Goal: Information Seeking & Learning: Learn about a topic

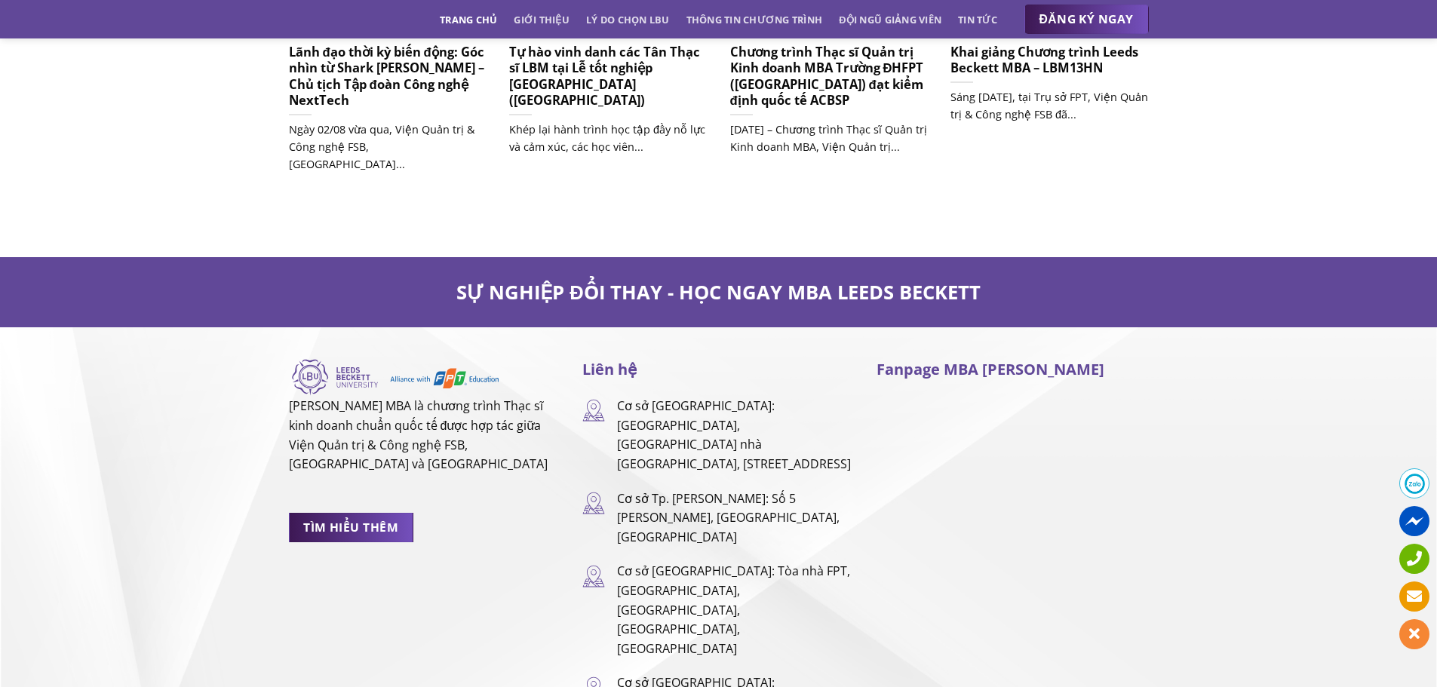
scroll to position [9378, 0]
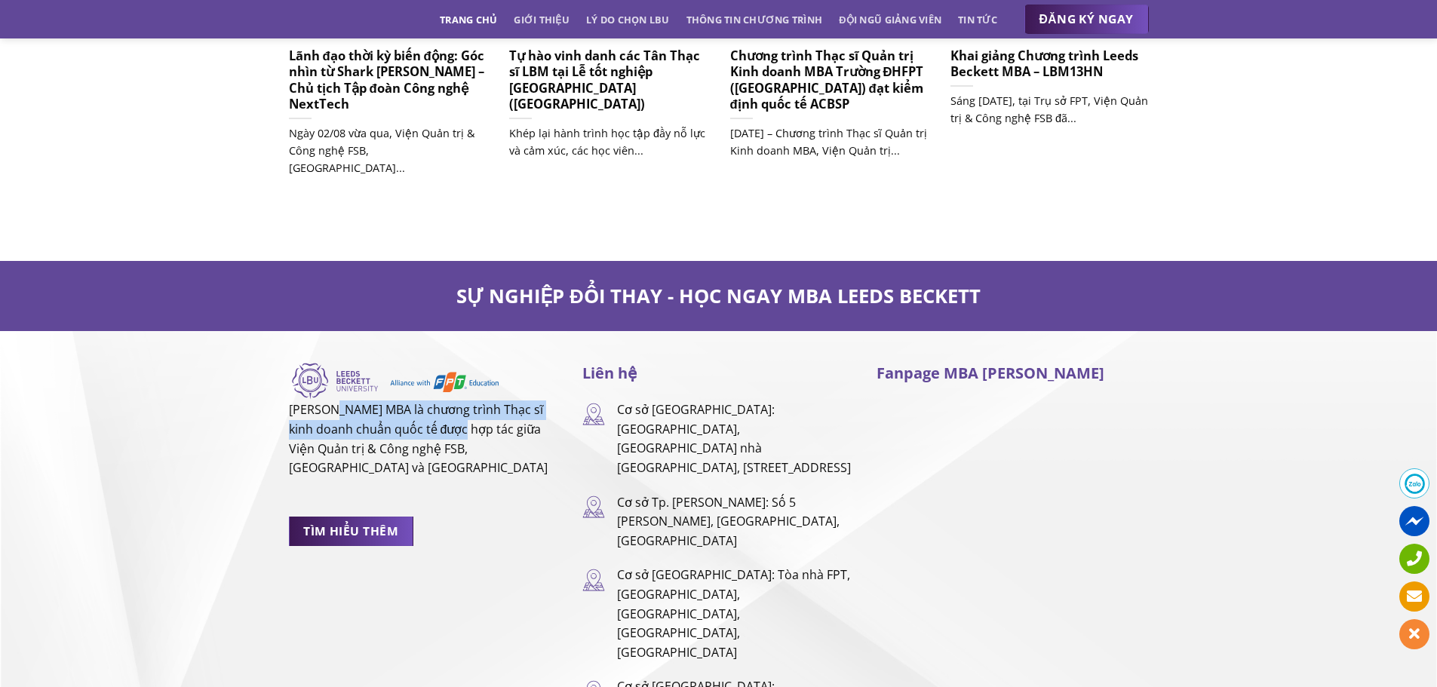
drag, startPoint x: 332, startPoint y: 359, endPoint x: 465, endPoint y: 379, distance: 134.9
click at [465, 400] on p "[PERSON_NAME] MBA là chương trình Thạc sĩ kinh doanh chuẩn quốc tế được hợp tác…" at bounding box center [424, 438] width 271 height 77
click at [434, 400] on p "[PERSON_NAME] MBA là chương trình Thạc sĩ kinh doanh chuẩn quốc tế được hợp tác…" at bounding box center [424, 438] width 271 height 77
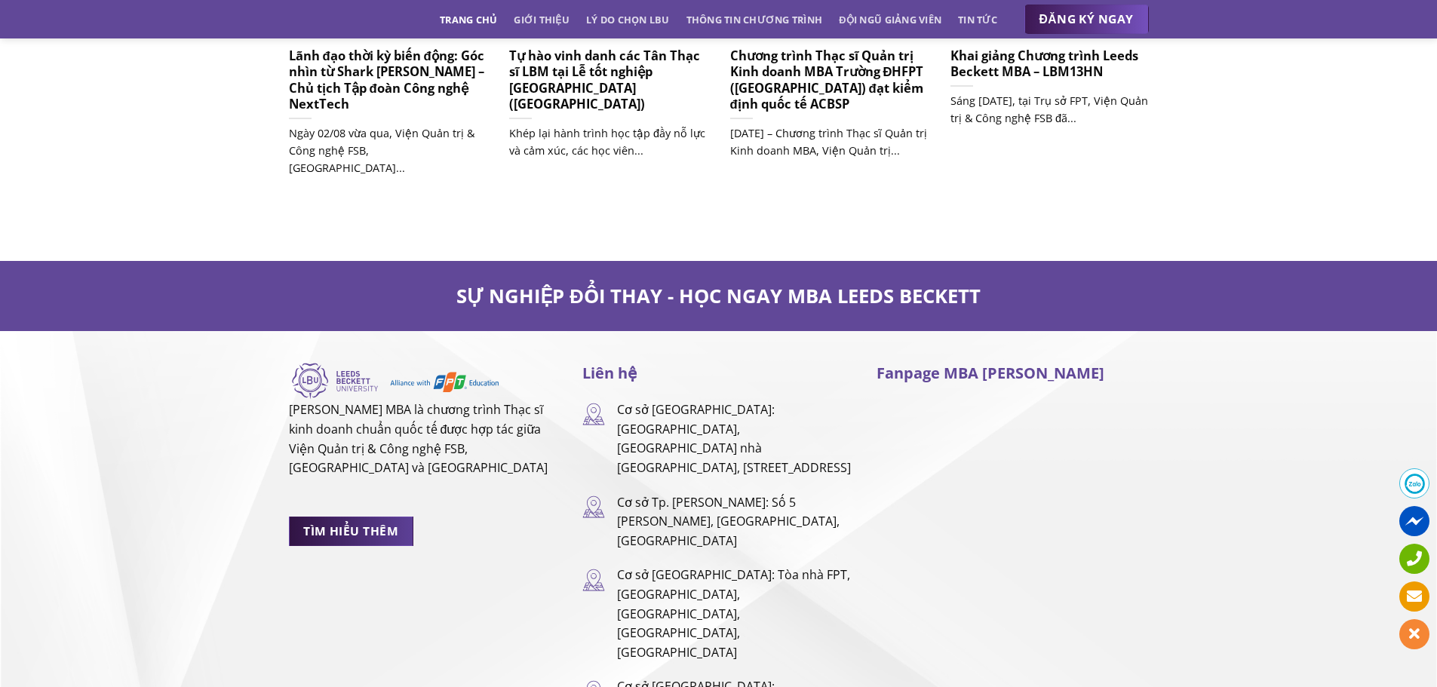
click at [335, 522] on span "TÌM HIỂU THÊM" at bounding box center [350, 531] width 95 height 19
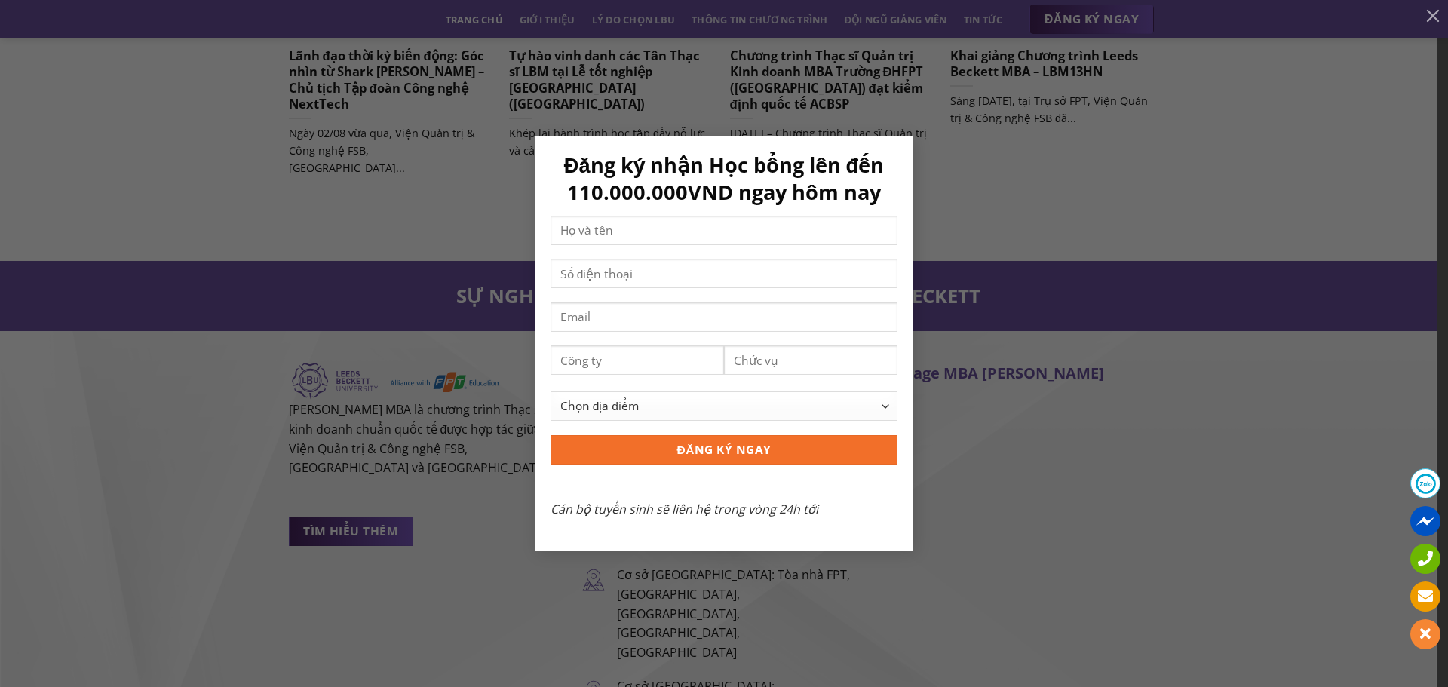
click at [961, 141] on div "Đăng ký nhận Học bổng lên đến 110.000.000VND ngay hôm nay Chọn địa điểm [GEOGRA…" at bounding box center [724, 342] width 1403 height 413
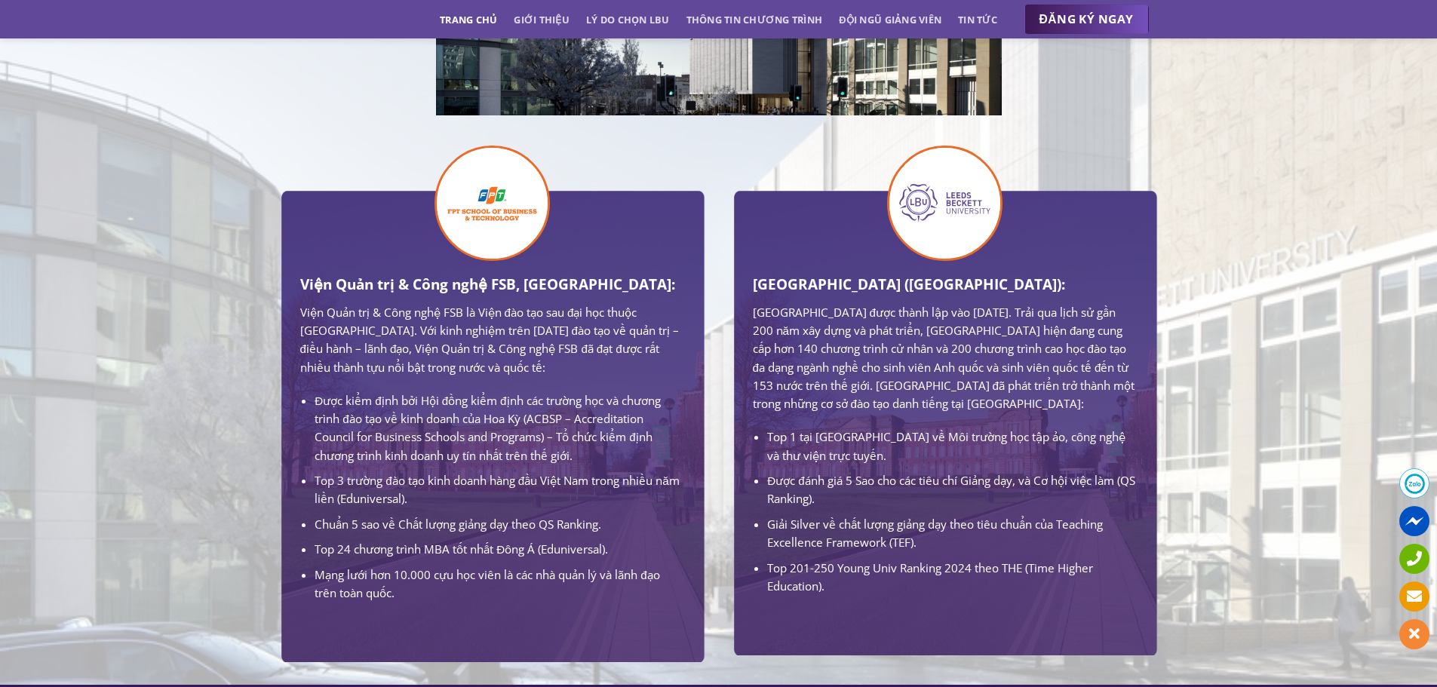
scroll to position [816, 0]
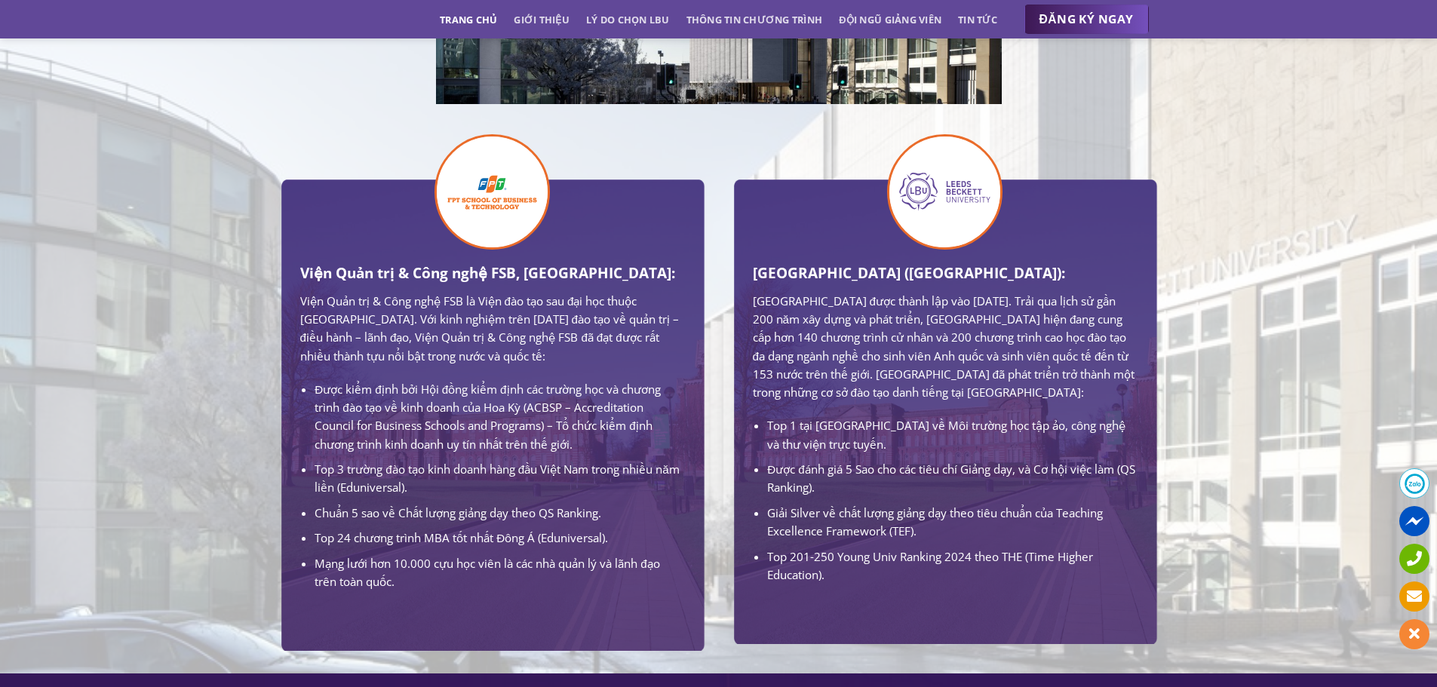
drag, startPoint x: 884, startPoint y: 465, endPoint x: 910, endPoint y: 465, distance: 26.4
click at [900, 453] on li "Top 1 tại [GEOGRAPHIC_DATA] về Môi trường học tập ảo, công nghệ và thư viện trự…" at bounding box center [952, 434] width 370 height 37
drag, startPoint x: 803, startPoint y: 437, endPoint x: 940, endPoint y: 452, distance: 137.2
click at [940, 452] on li "Top 1 tại [GEOGRAPHIC_DATA] về Môi trường học tập ảo, công nghệ và thư viện trự…" at bounding box center [952, 434] width 370 height 37
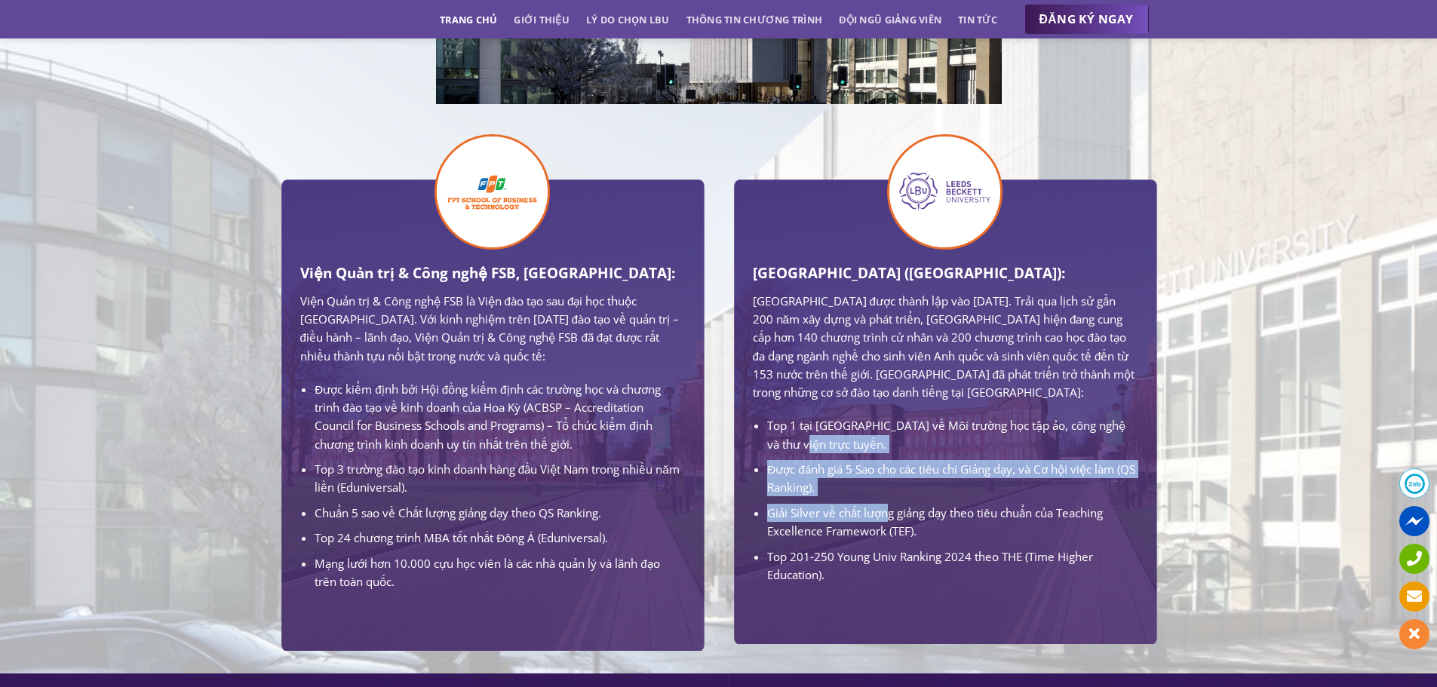
drag, startPoint x: 879, startPoint y: 476, endPoint x: 889, endPoint y: 544, distance: 69.4
click at [888, 544] on ul "Top 1 tại [GEOGRAPHIC_DATA] về Môi trường học tập ảo, công nghệ và thư viện trự…" at bounding box center [945, 499] width 385 height 167
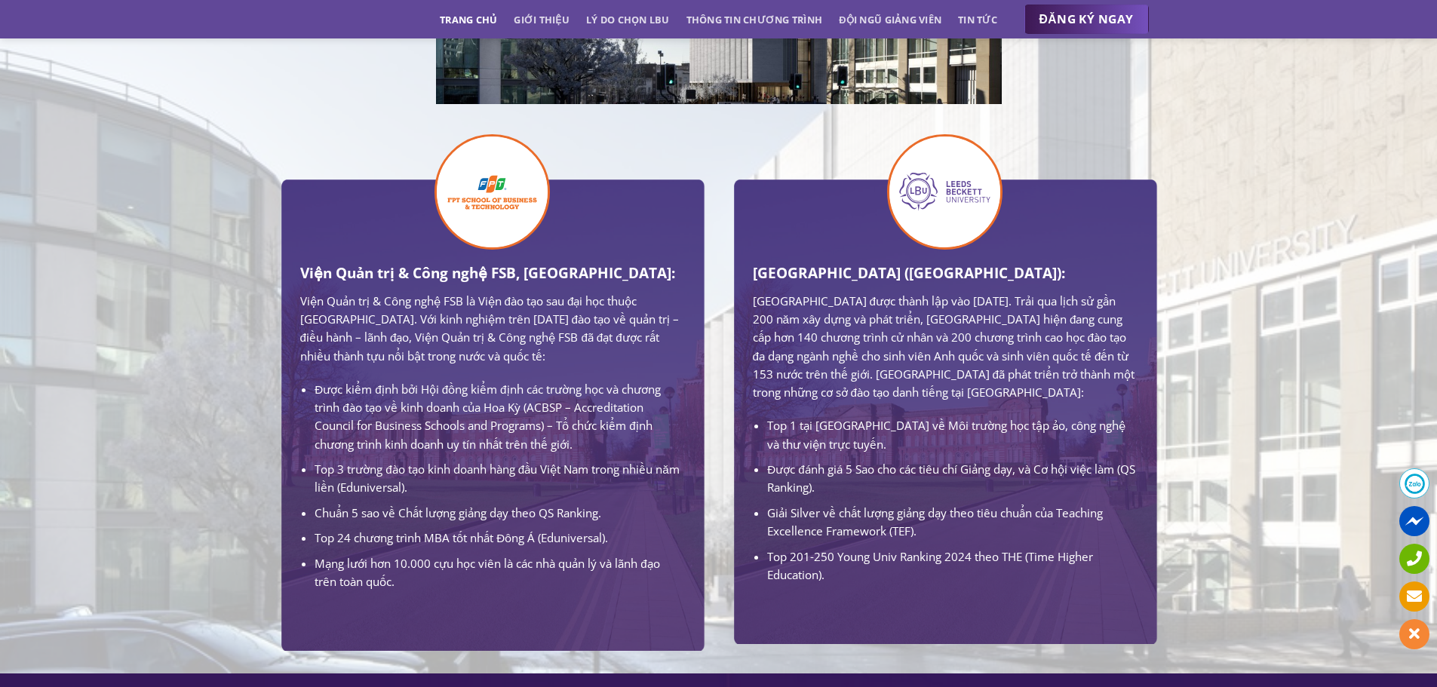
click at [1102, 296] on p "[GEOGRAPHIC_DATA] được thành lập vào [DATE]. Trải qua lịch sử gần 200 năm xây d…" at bounding box center [945, 347] width 385 height 110
